Goal: Find specific page/section: Find specific page/section

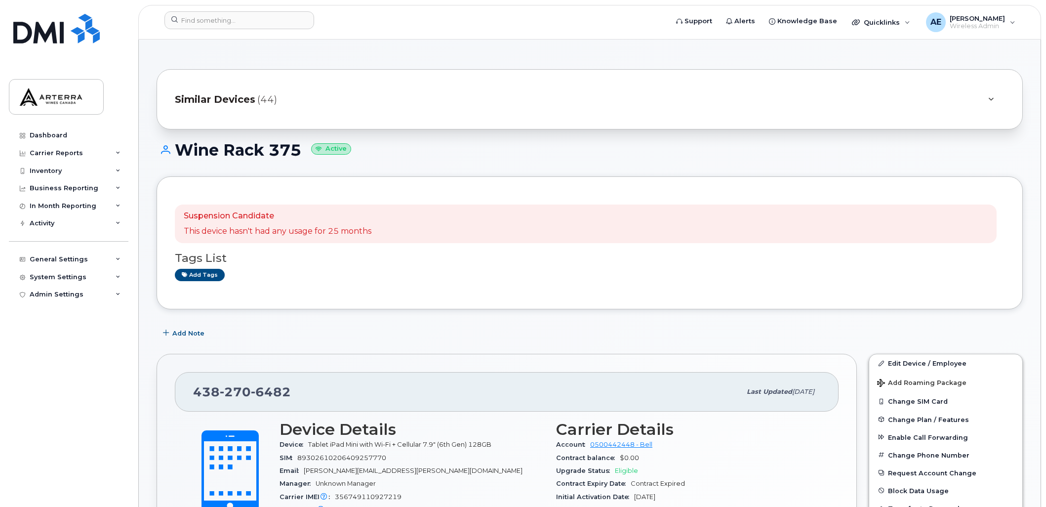
scroll to position [55, 0]
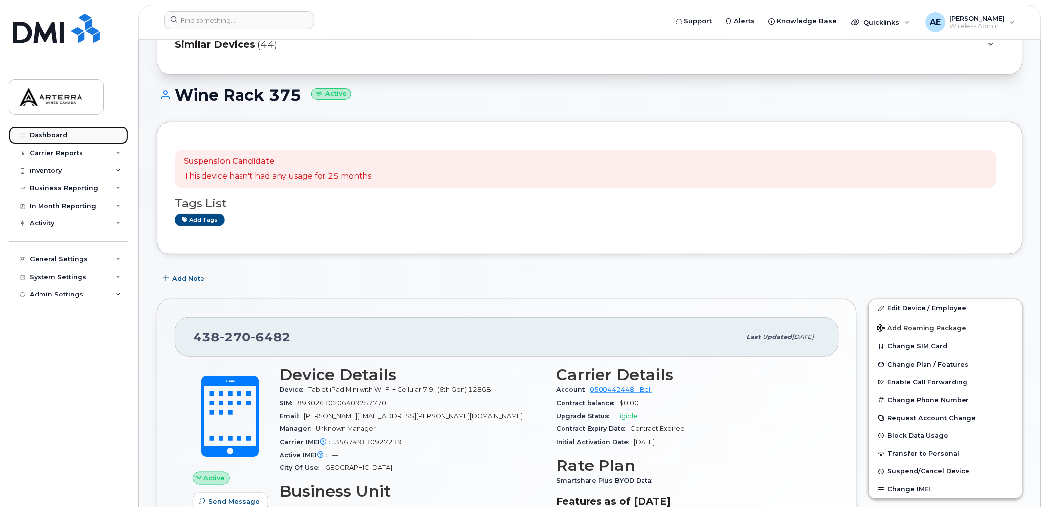
click at [52, 132] on div "Dashboard" at bounding box center [49, 135] width 38 height 8
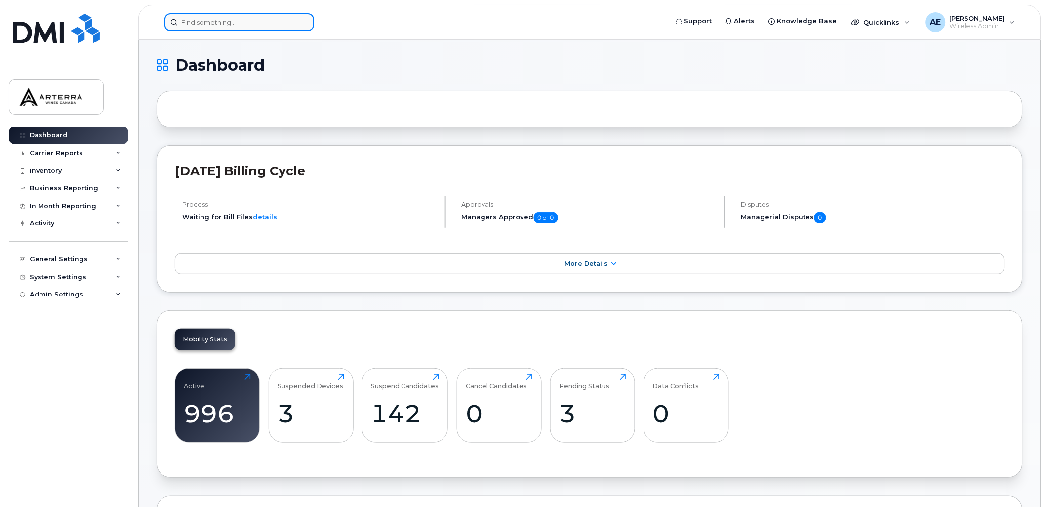
click at [248, 16] on input at bounding box center [239, 22] width 150 height 18
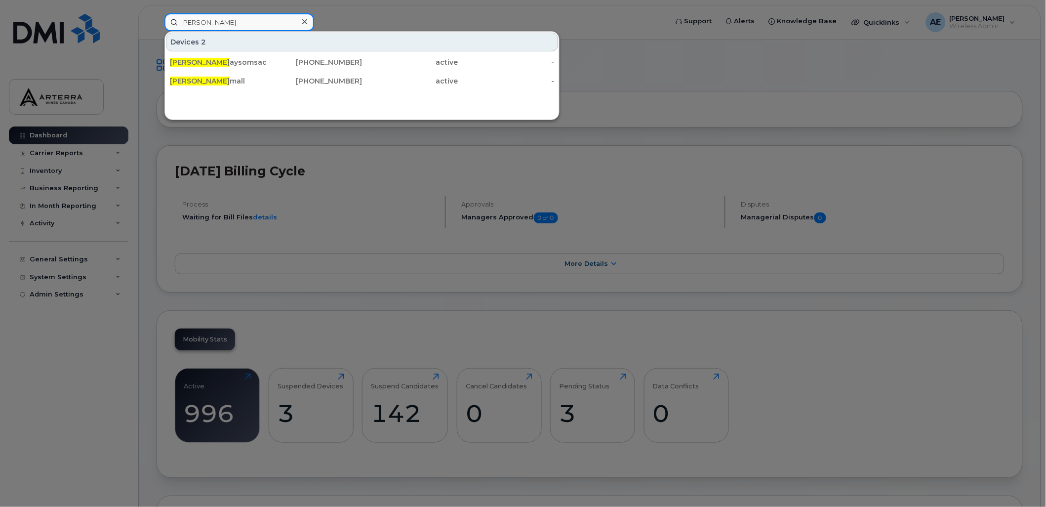
type input "[PERSON_NAME]"
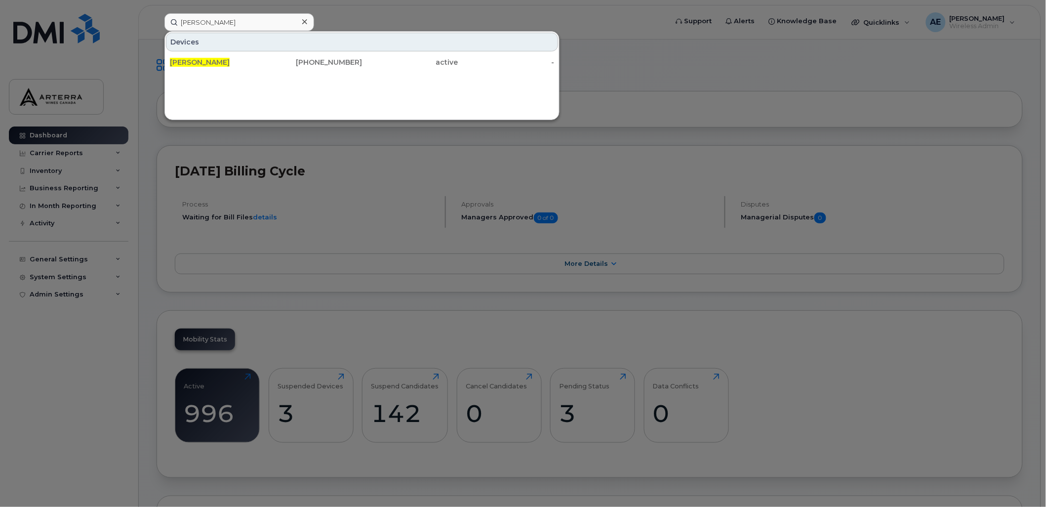
click at [304, 20] on icon at bounding box center [304, 22] width 5 height 8
